Goal: Check status: Check status

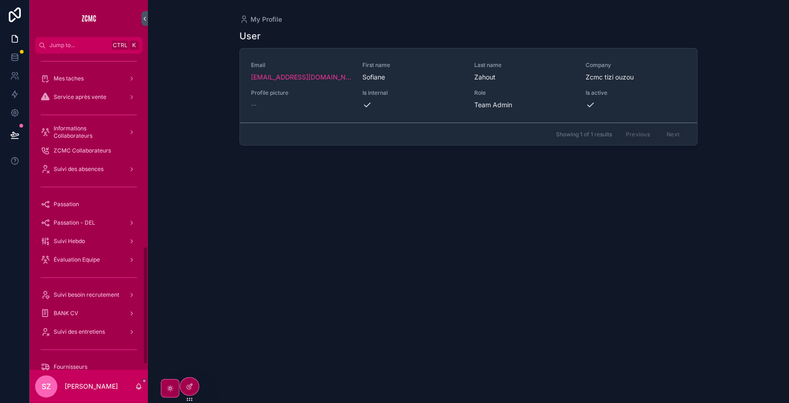
scroll to position [531, 0]
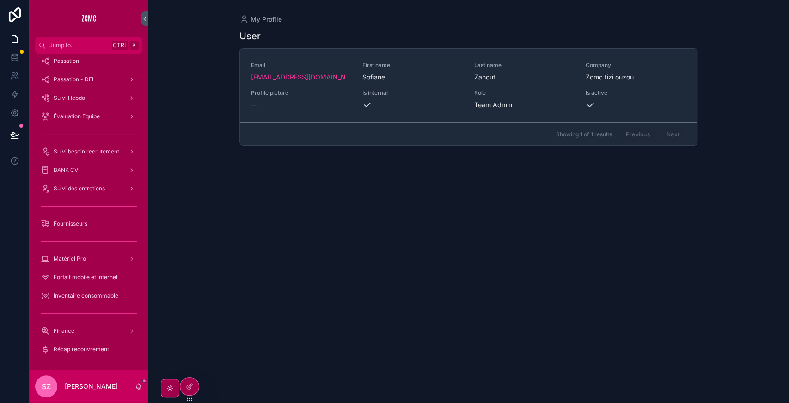
click at [88, 193] on div "Suivi des entretiens" at bounding box center [89, 188] width 96 height 15
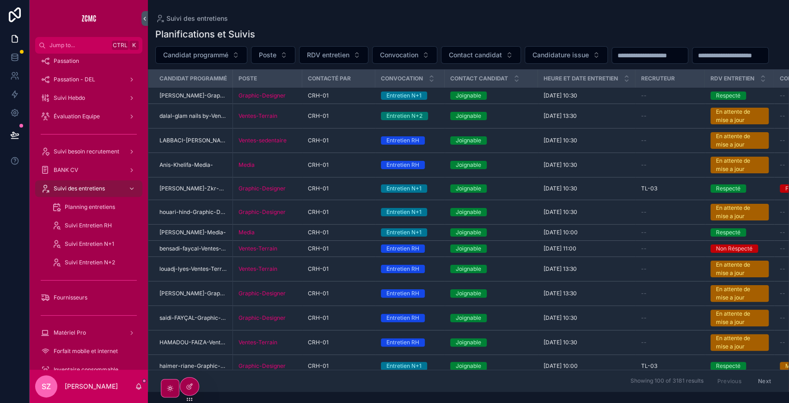
click at [330, 56] on span "RDV entretien" at bounding box center [328, 54] width 43 height 9
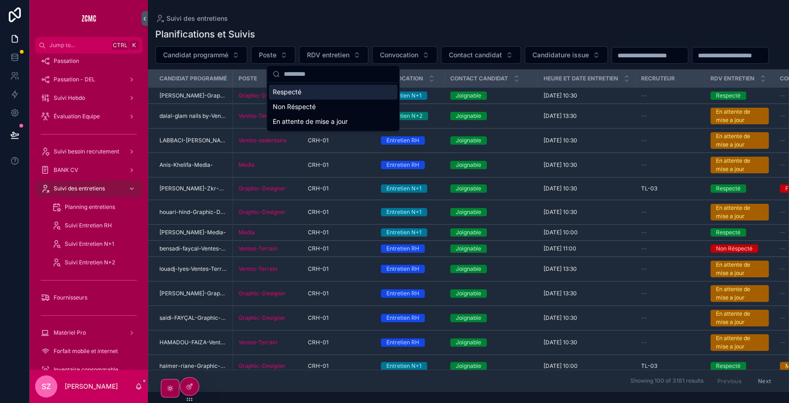
click at [293, 93] on div "Respecté" at bounding box center [333, 92] width 129 height 15
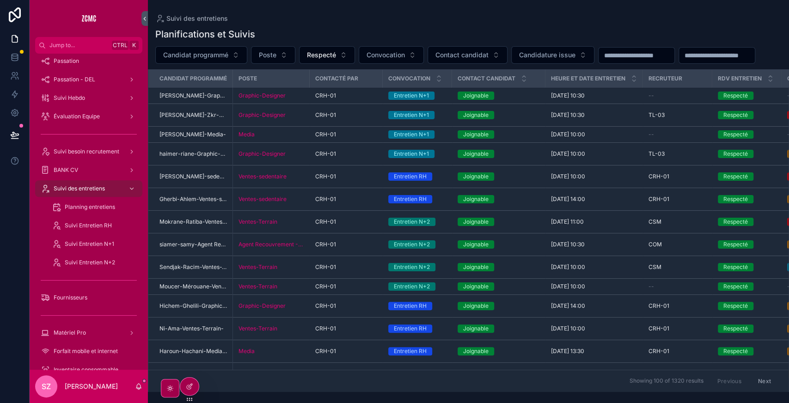
click at [679, 62] on input "scrollable content" at bounding box center [717, 55] width 76 height 13
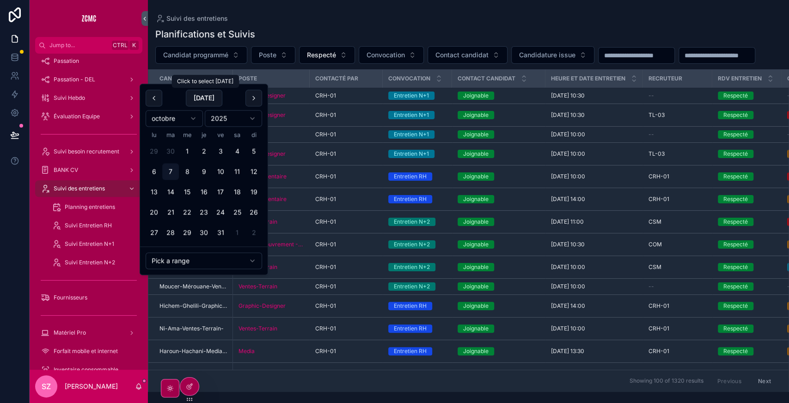
click at [202, 94] on button "[DATE]" at bounding box center [204, 98] width 37 height 17
type input "**********"
click at [345, 64] on div "**********" at bounding box center [468, 55] width 641 height 18
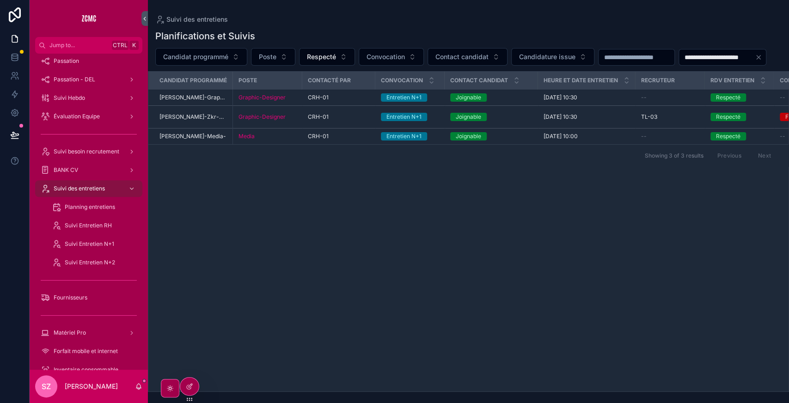
click at [511, 121] on div "Joignable" at bounding box center [491, 117] width 82 height 8
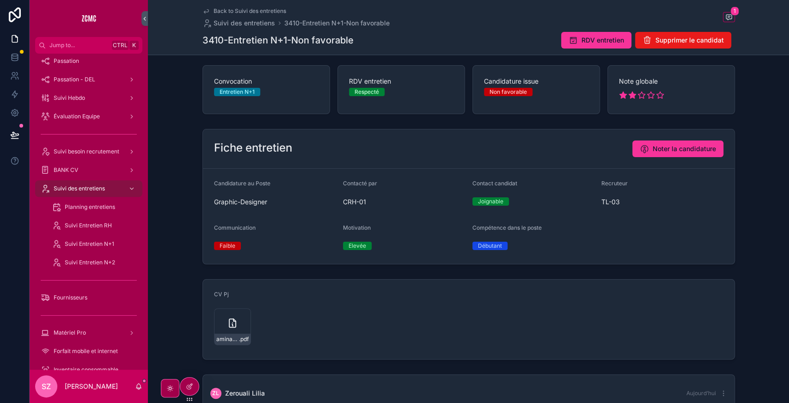
scroll to position [67, 0]
click at [727, 13] on icon "scrollable content" at bounding box center [729, 16] width 7 height 7
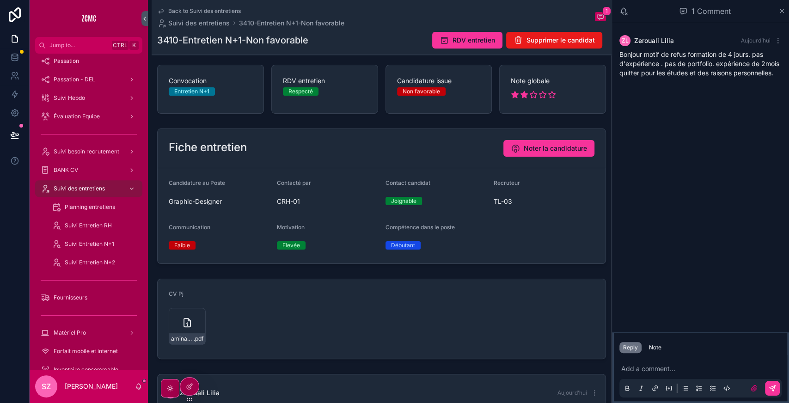
click at [785, 9] on icon "scrollable content" at bounding box center [782, 10] width 7 height 7
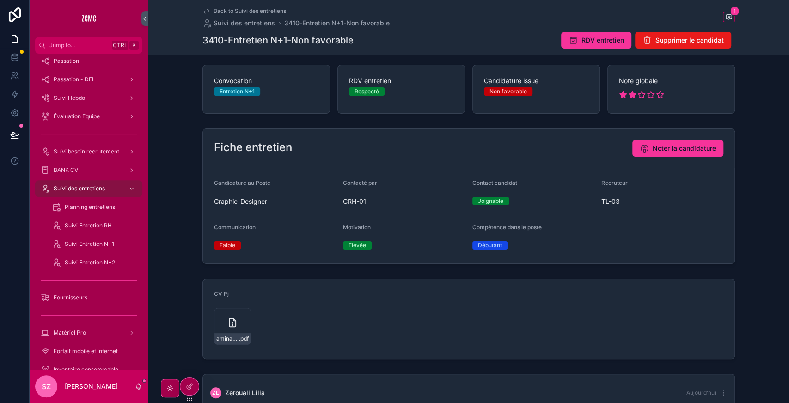
scroll to position [224, 0]
